Goal: Task Accomplishment & Management: Complete application form

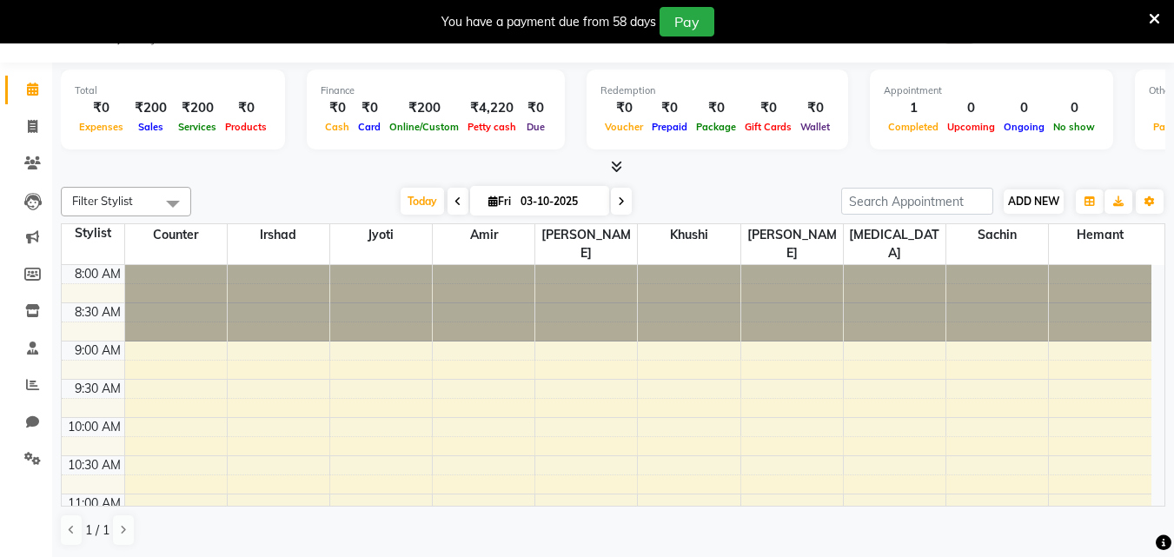
drag, startPoint x: 1044, startPoint y: 168, endPoint x: 1036, endPoint y: 195, distance: 28.1
click at [1038, 190] on div "Total ₹0 Expenses ₹200 Sales ₹200 Services ₹0 Products Finance ₹0 Cash ₹0 Card …" at bounding box center [613, 310] width 1122 height 495
click at [1036, 195] on span "ADD NEW" at bounding box center [1033, 201] width 51 height 13
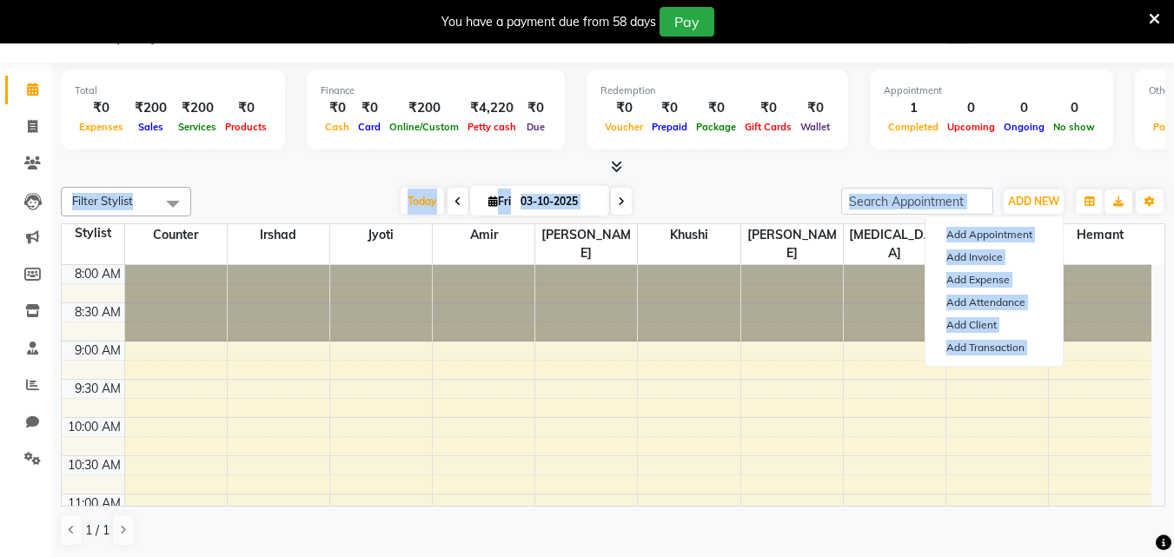
click at [991, 163] on div at bounding box center [613, 167] width 1104 height 18
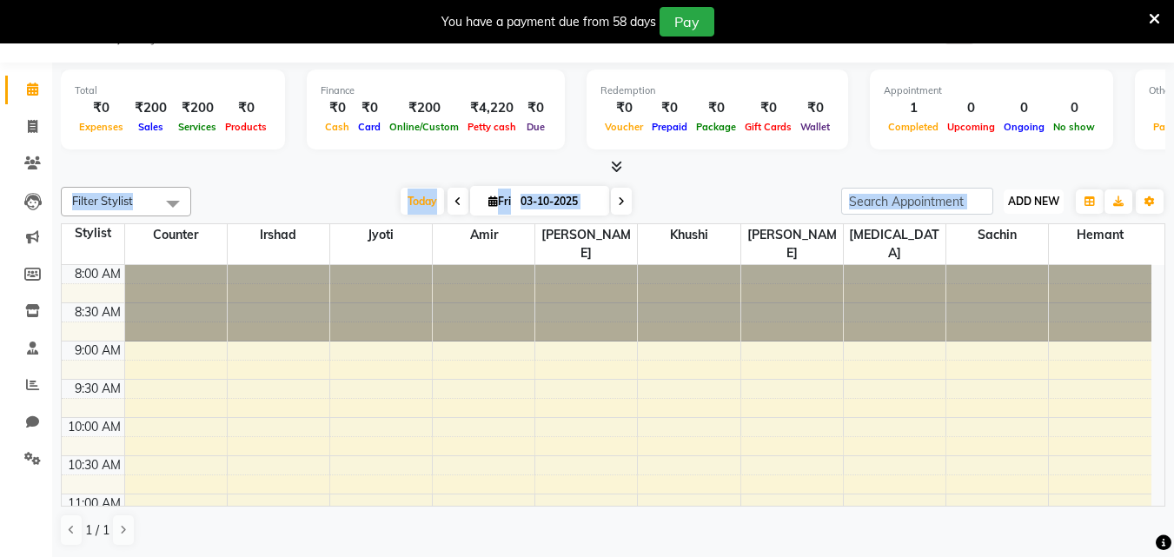
click at [1033, 202] on span "ADD NEW" at bounding box center [1033, 201] width 51 height 13
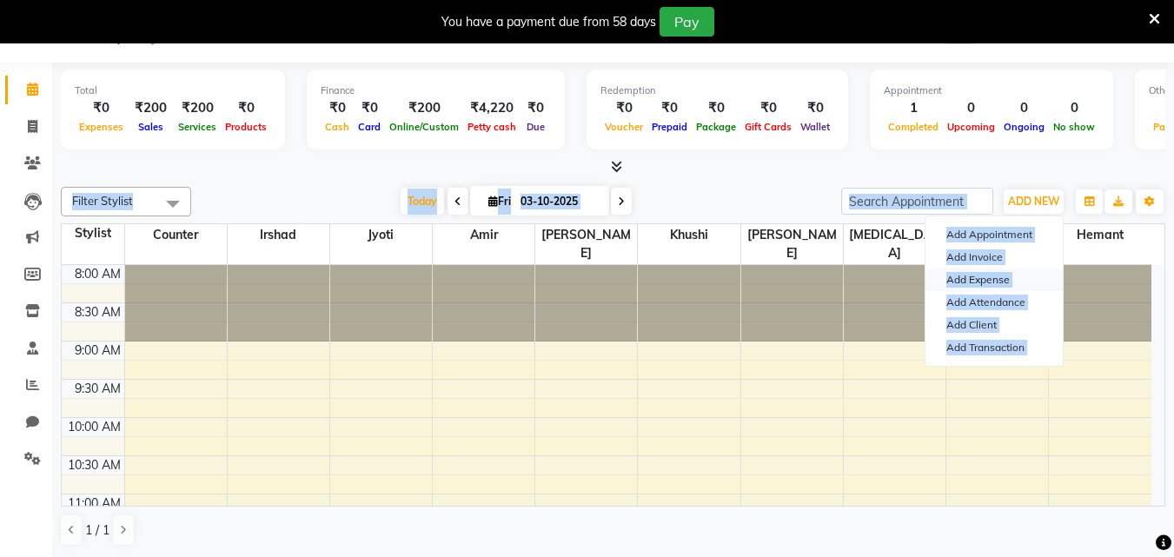
click at [1024, 269] on link "Add Expense" at bounding box center [993, 280] width 137 height 23
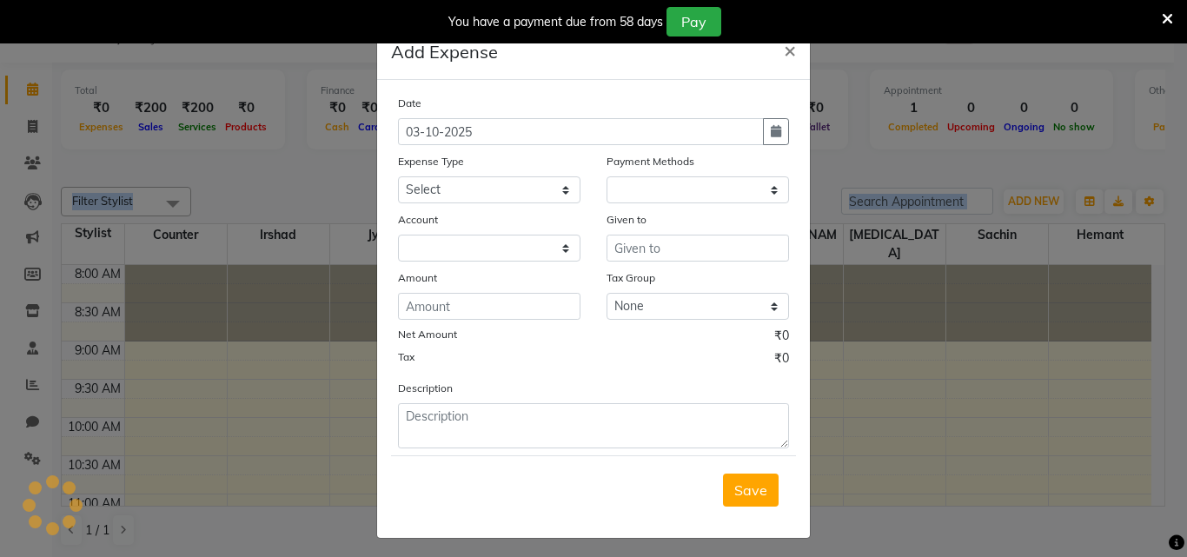
select select "1"
select select "7289"
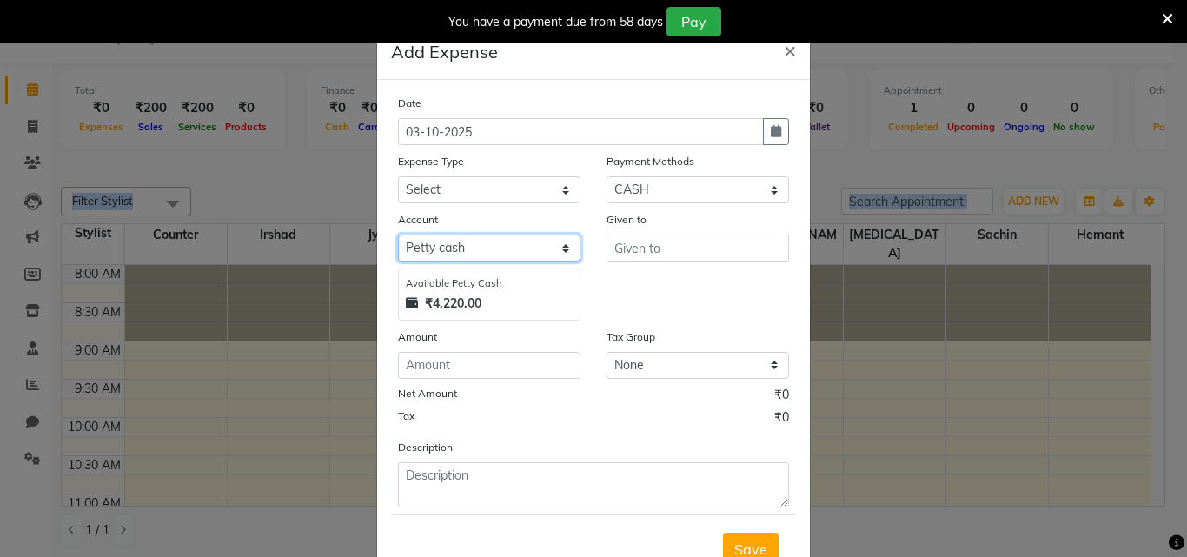
click at [547, 241] on select "Select [PERSON_NAME] cash Default account" at bounding box center [489, 248] width 182 height 27
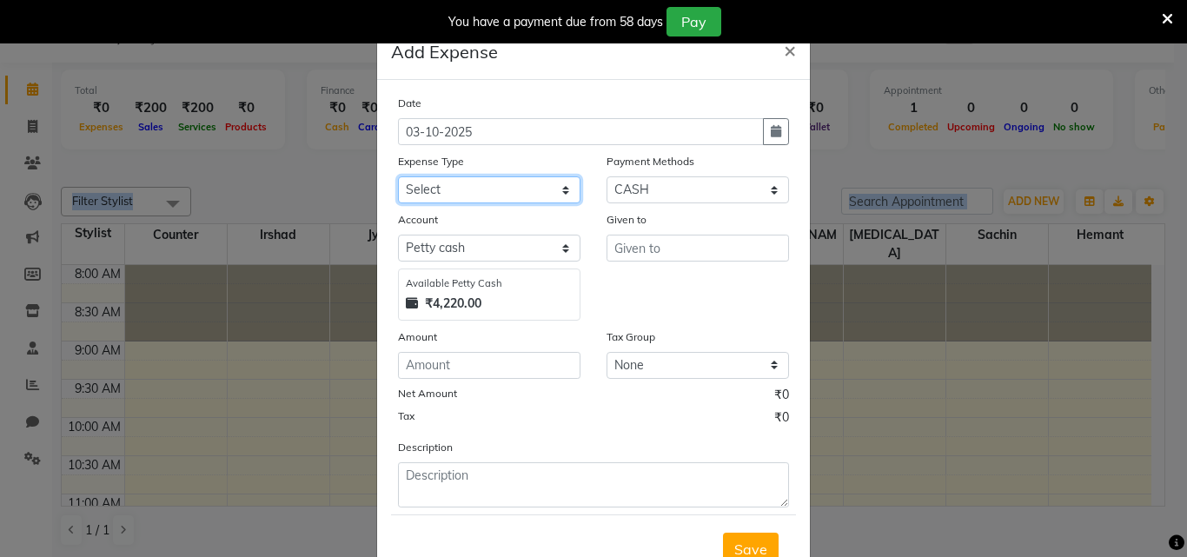
click at [534, 201] on select "Select Advance Salary Bank charges Car maintenance Cash transfer to bank Cash t…" at bounding box center [489, 189] width 182 height 27
select select "18"
click at [398, 176] on select "Select Advance Salary Bank charges Car maintenance Cash transfer to bank Cash t…" at bounding box center [489, 189] width 182 height 27
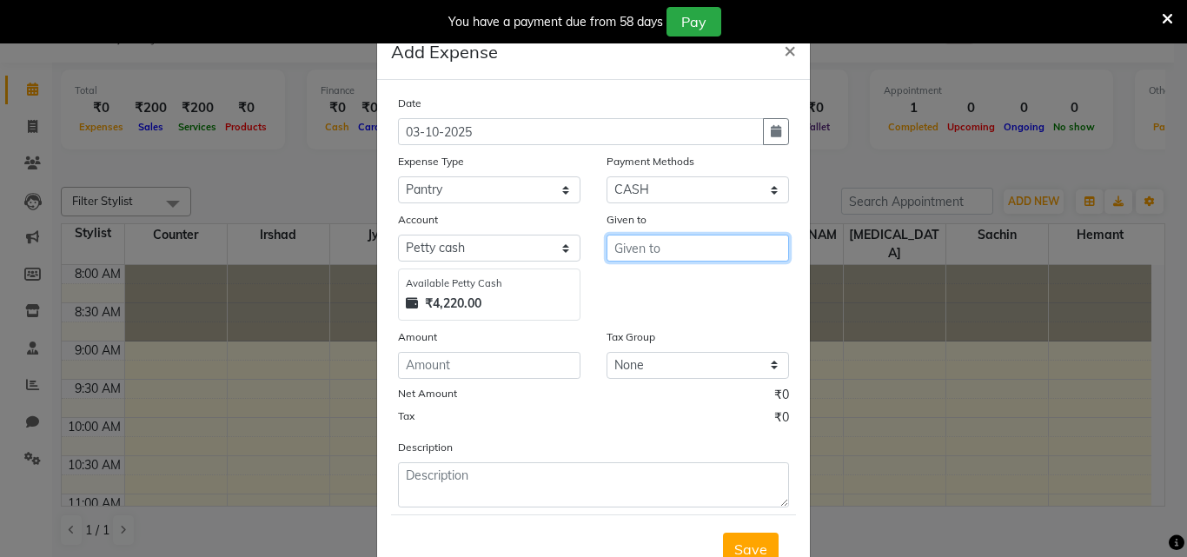
click at [683, 242] on input "text" at bounding box center [698, 248] width 182 height 27
click at [673, 287] on button "sac hin" at bounding box center [675, 285] width 137 height 28
type input "sachin"
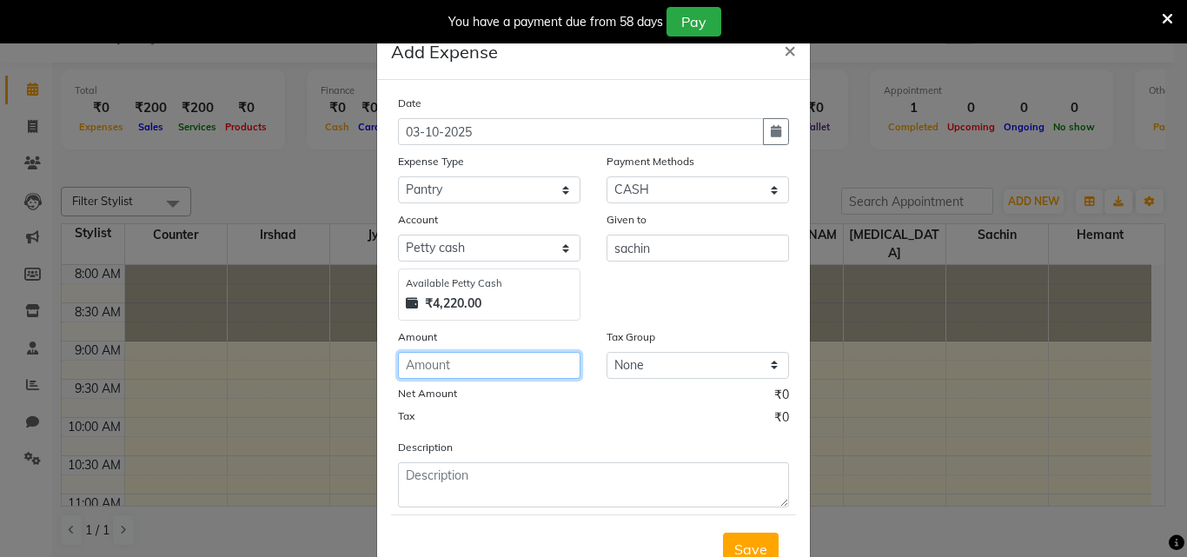
click at [529, 363] on input "number" at bounding box center [489, 365] width 182 height 27
type input "150"
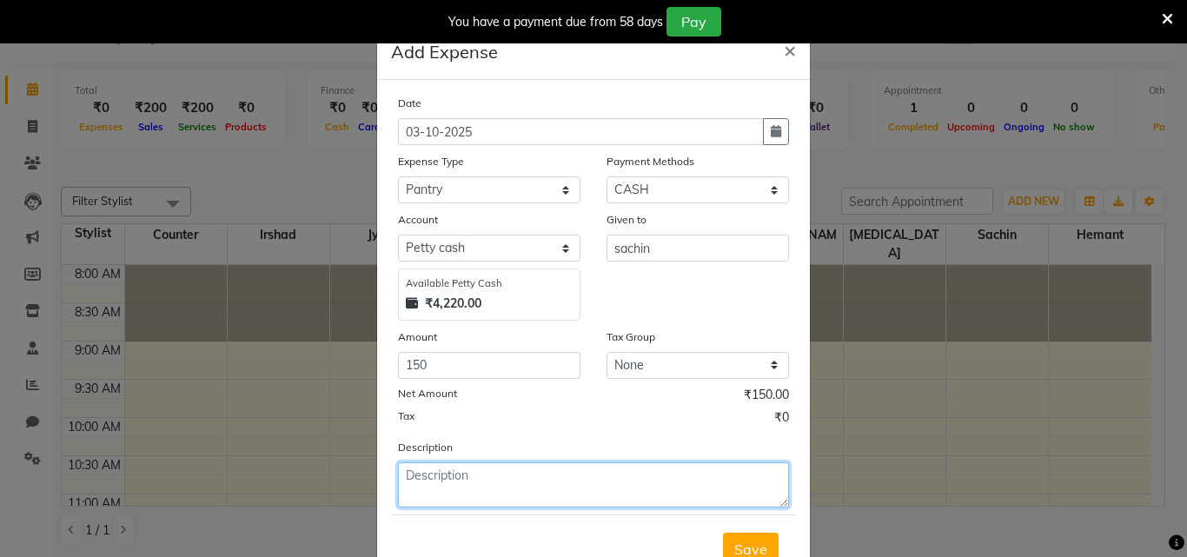
click at [548, 492] on textarea at bounding box center [593, 484] width 391 height 45
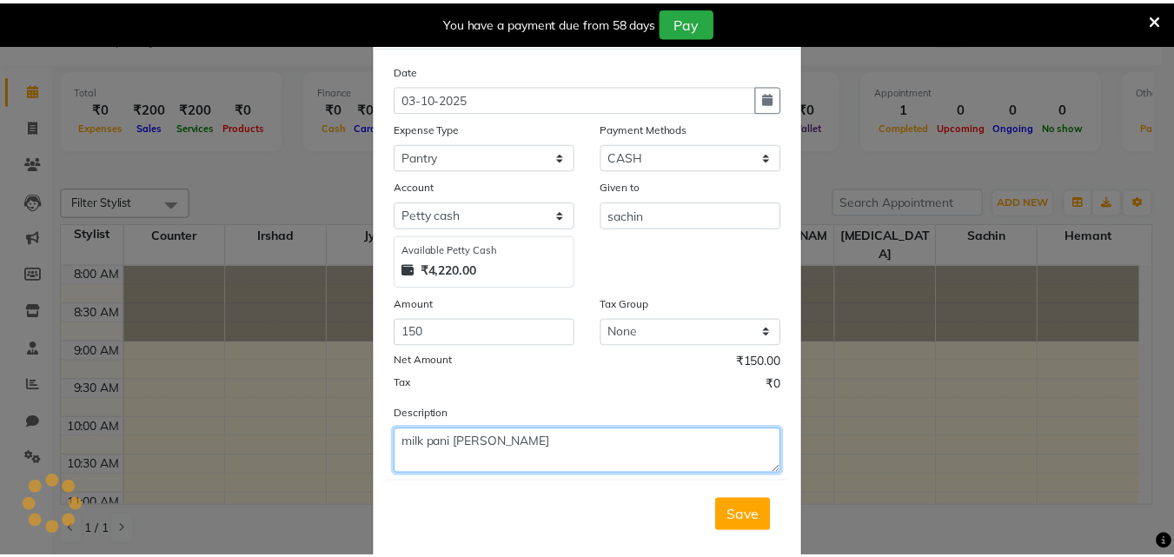
scroll to position [65, 0]
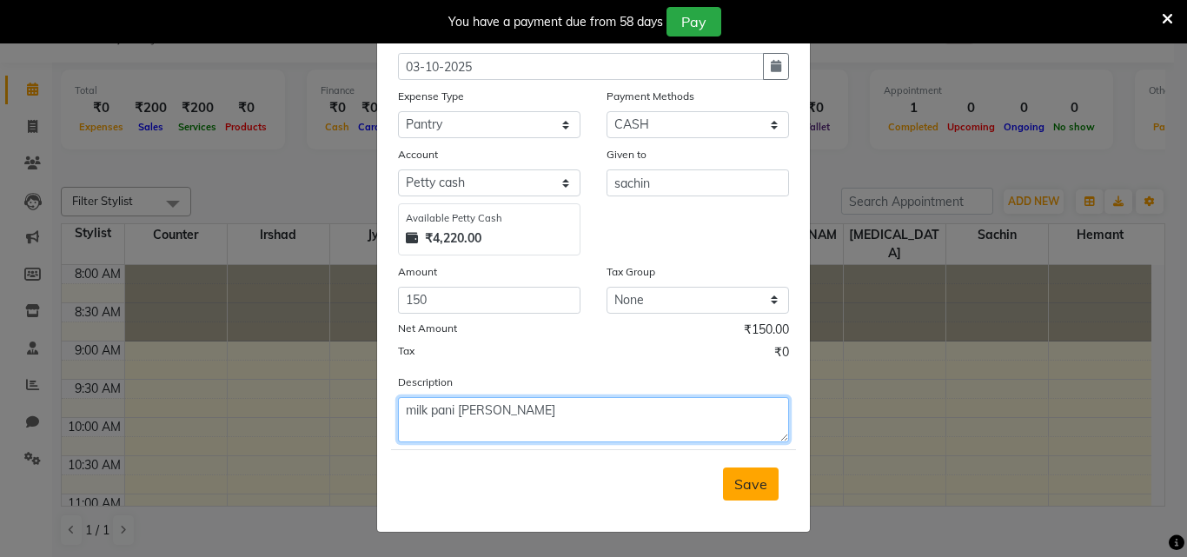
type textarea "milk pani [PERSON_NAME]"
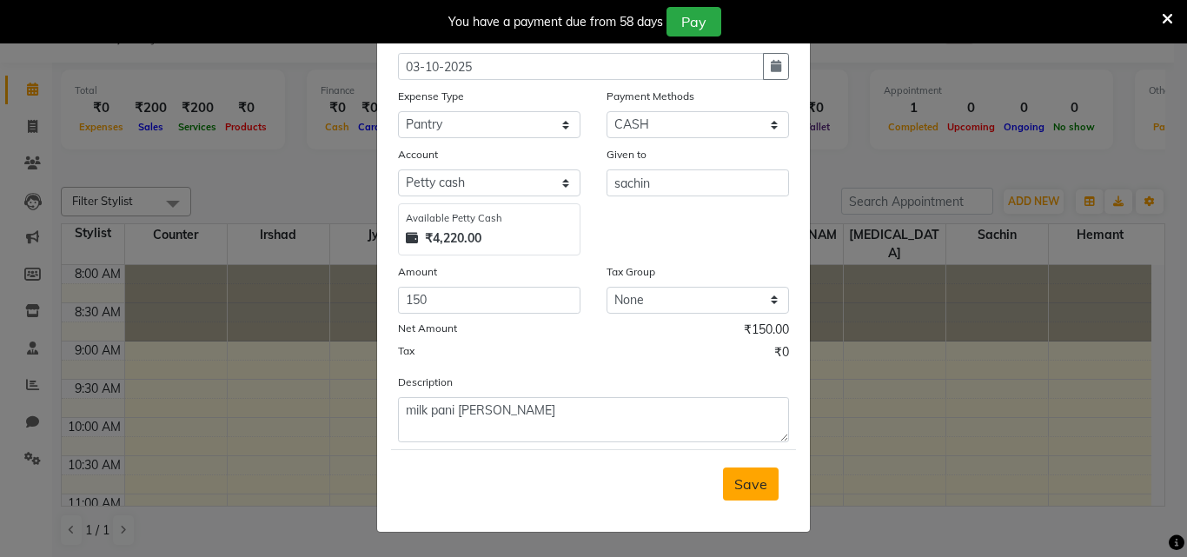
click at [763, 473] on button "Save" at bounding box center [751, 484] width 56 height 33
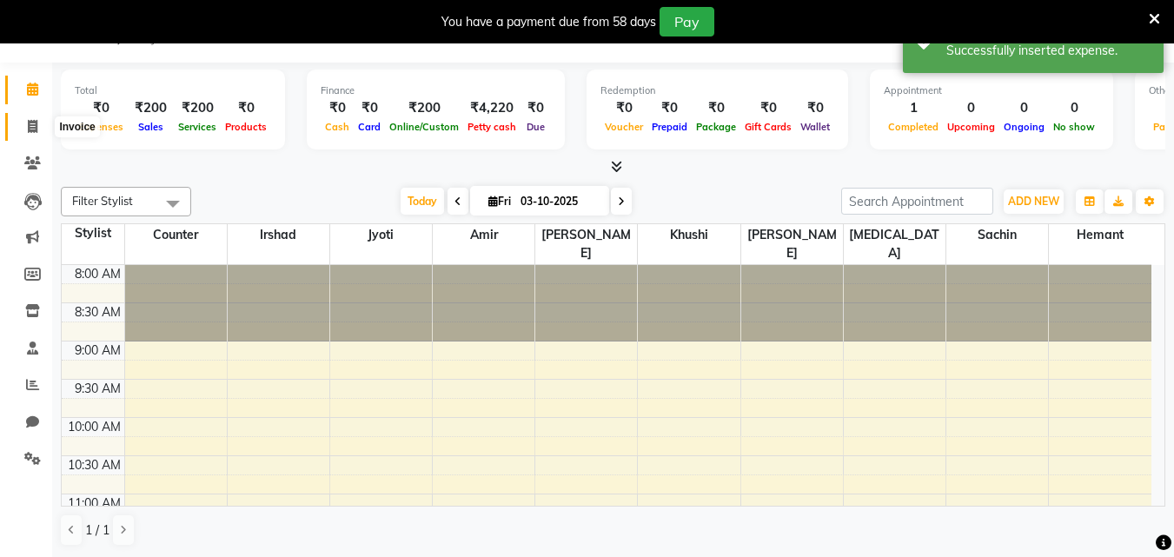
click at [38, 127] on span at bounding box center [32, 127] width 30 height 20
select select "service"
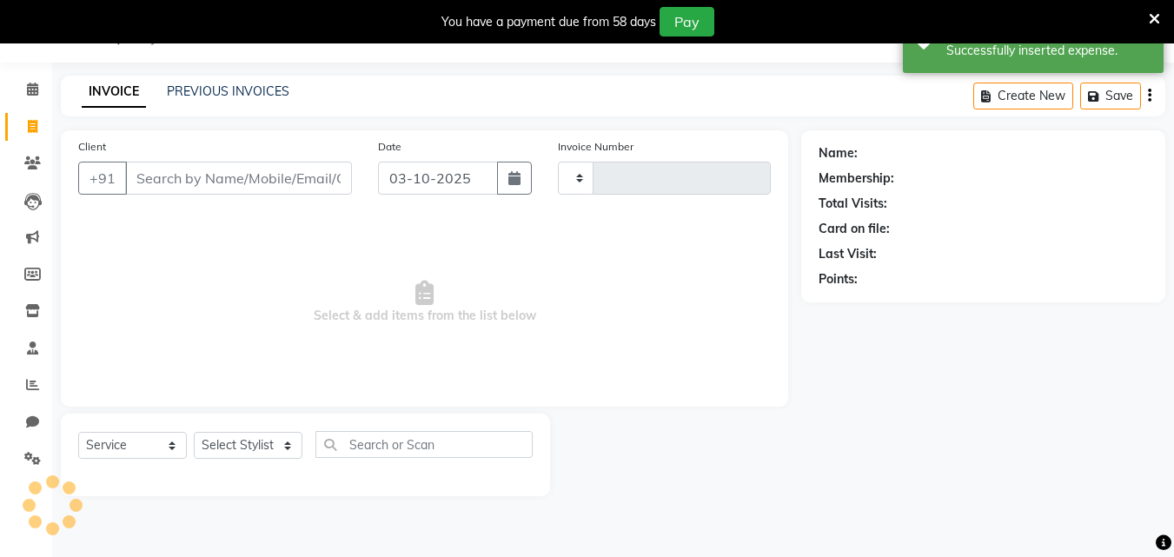
type input "0493"
select select "8161"
click at [37, 79] on link "Calendar" at bounding box center [26, 90] width 42 height 29
